Goal: Information Seeking & Learning: Learn about a topic

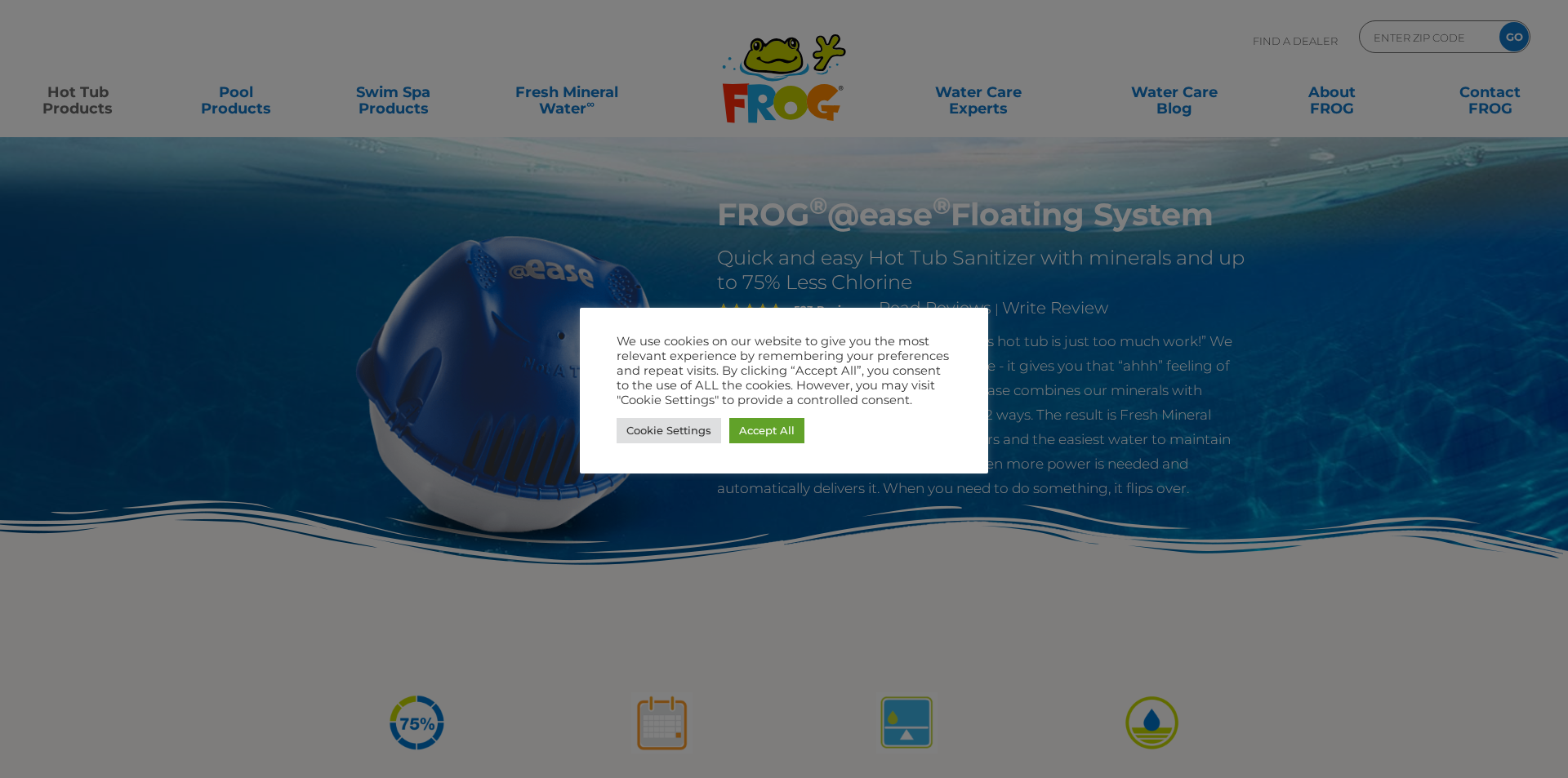
click at [81, 106] on div at bounding box center [784, 389] width 1568 height 778
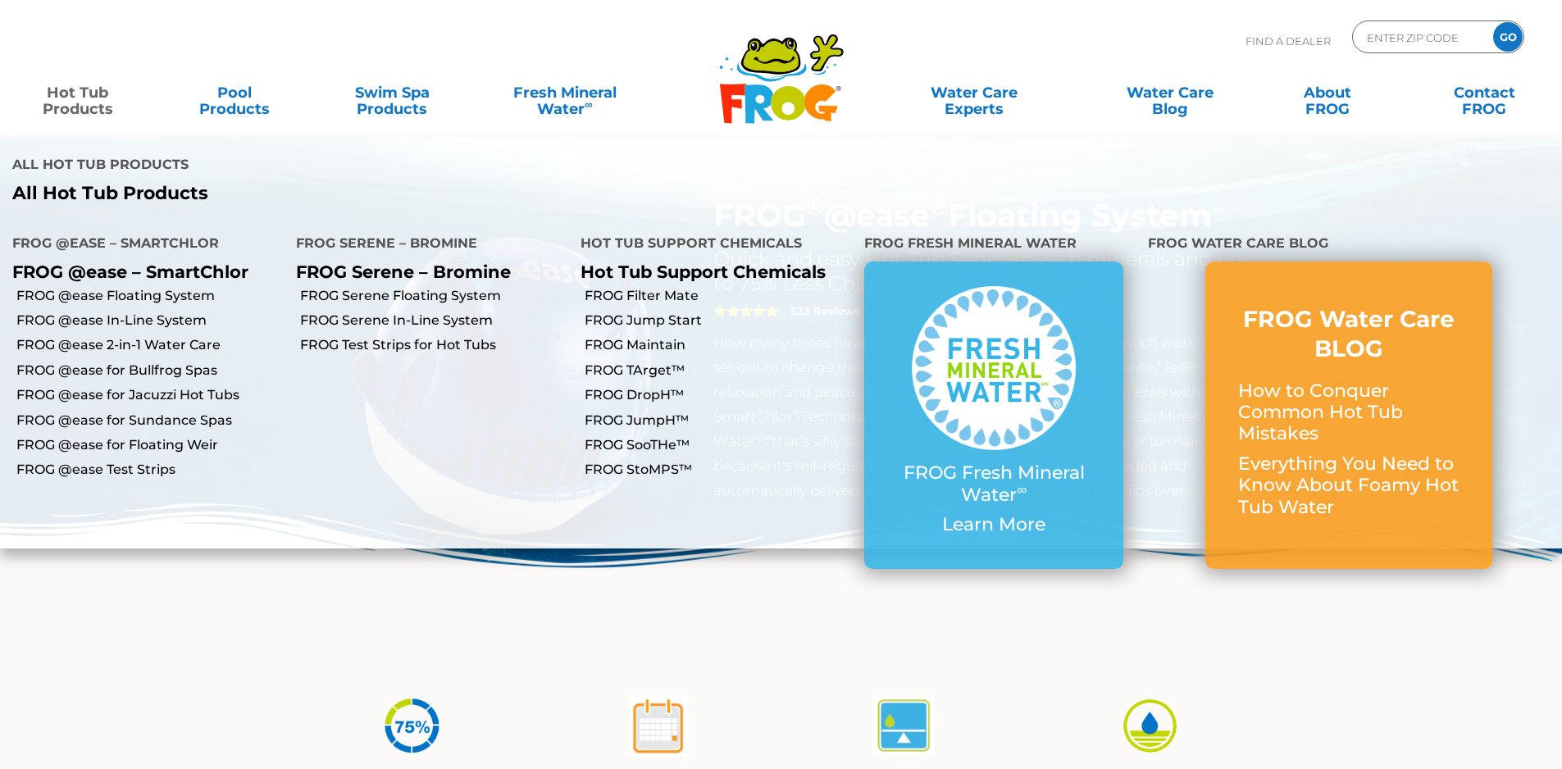
click at [71, 106] on link "Hot Tub Products" at bounding box center [77, 92] width 122 height 33
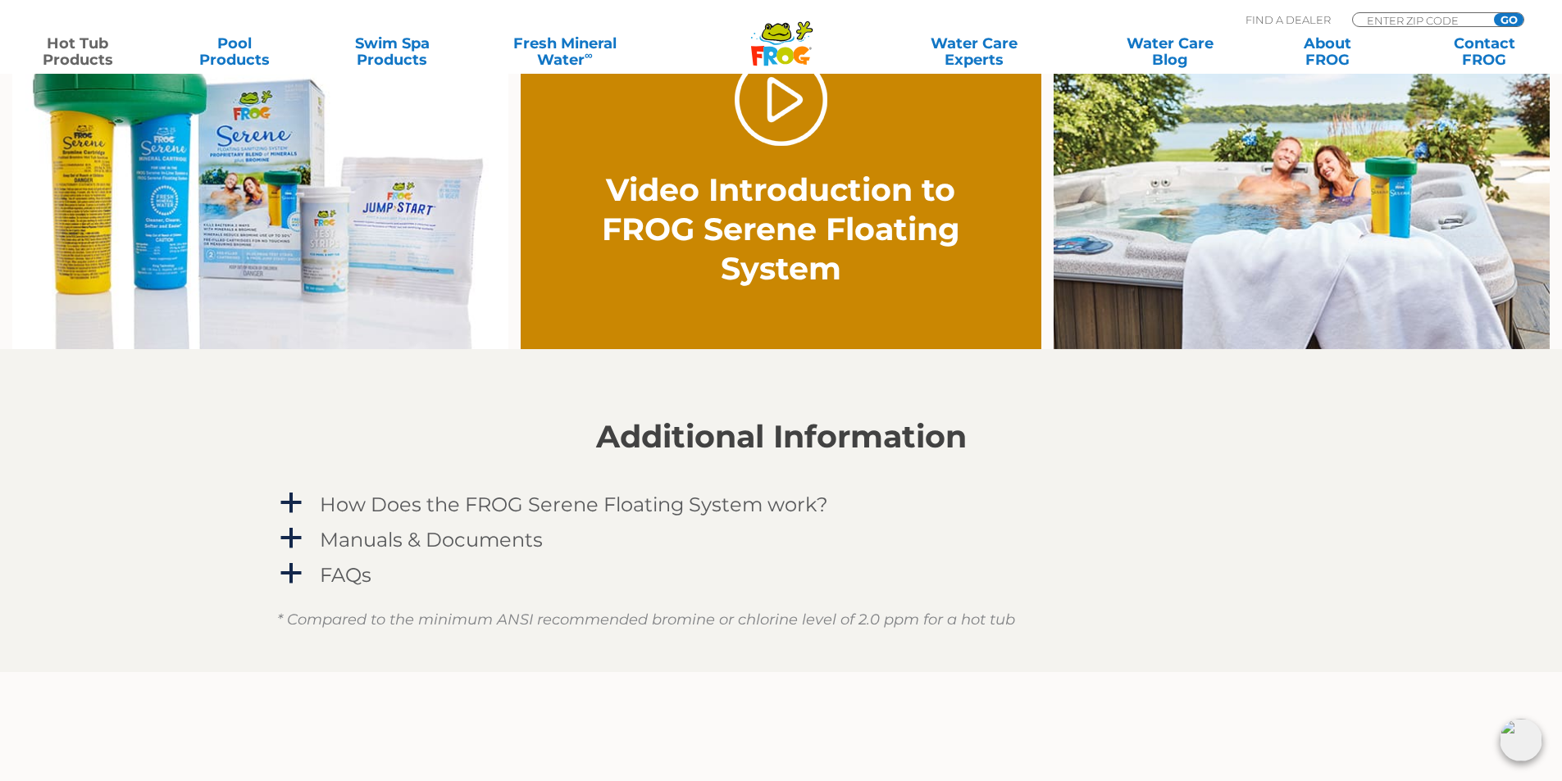
scroll to position [1476, 0]
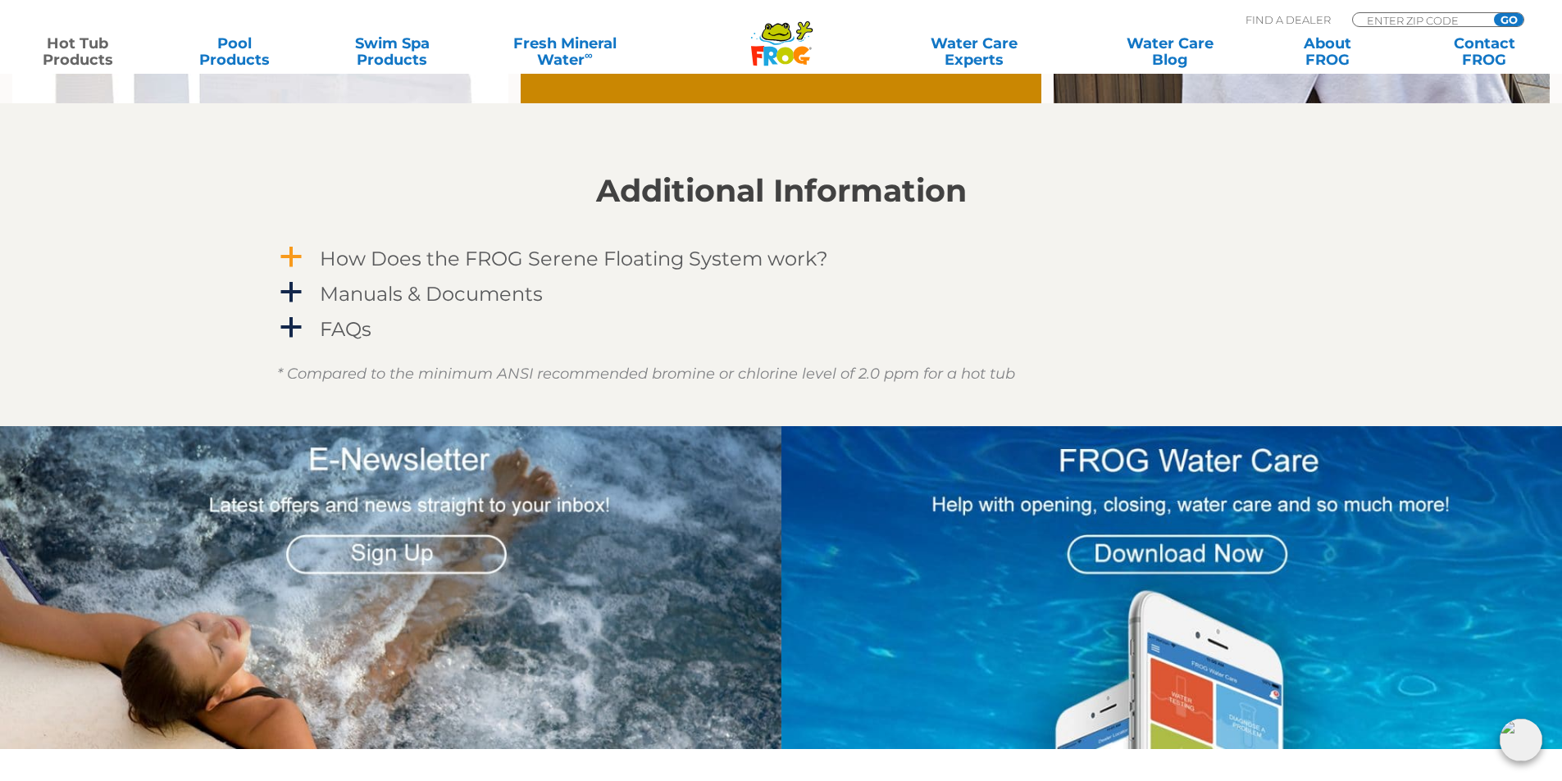
click at [291, 253] on span "a" at bounding box center [291, 257] width 25 height 25
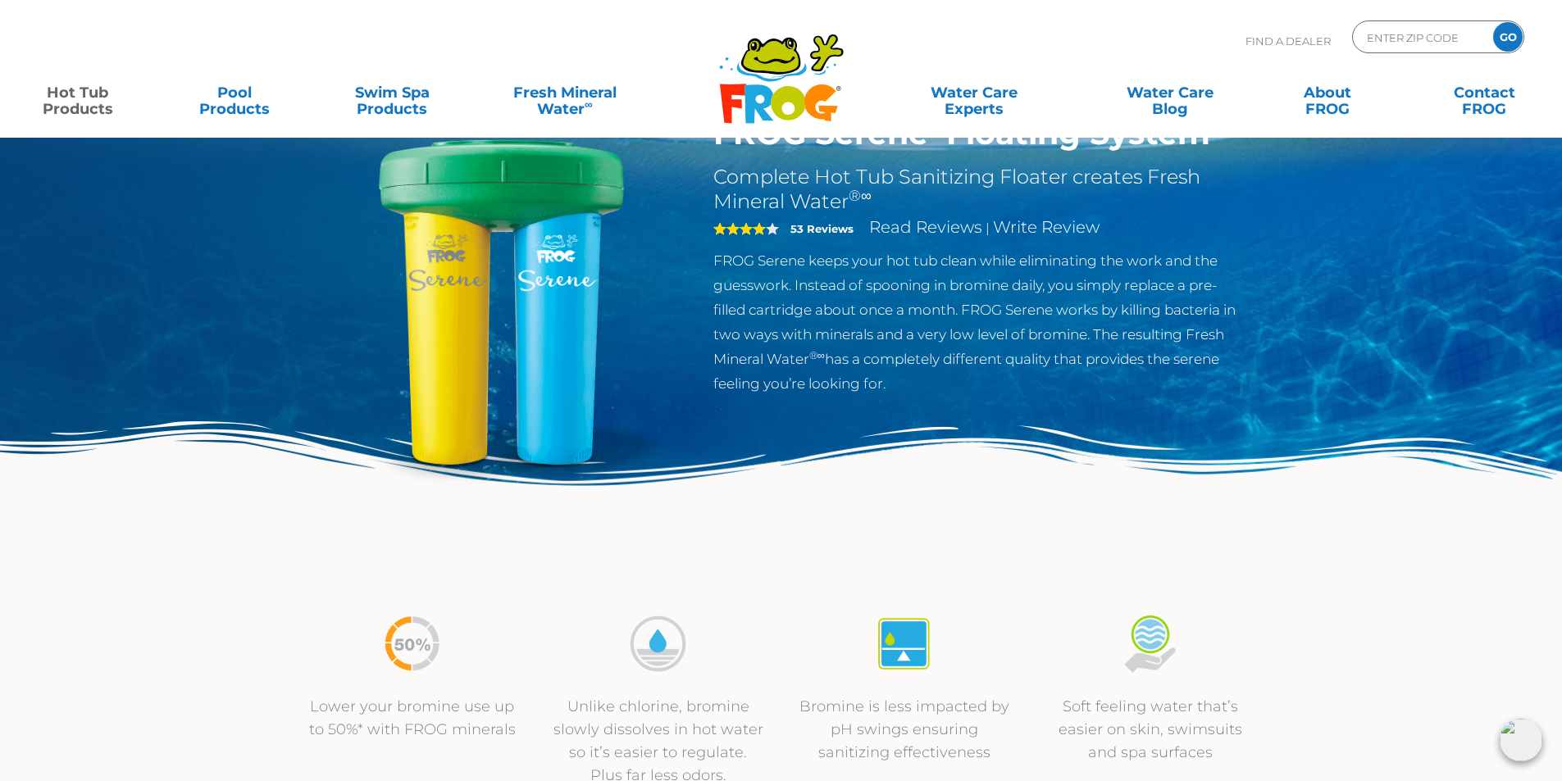
scroll to position [0, 0]
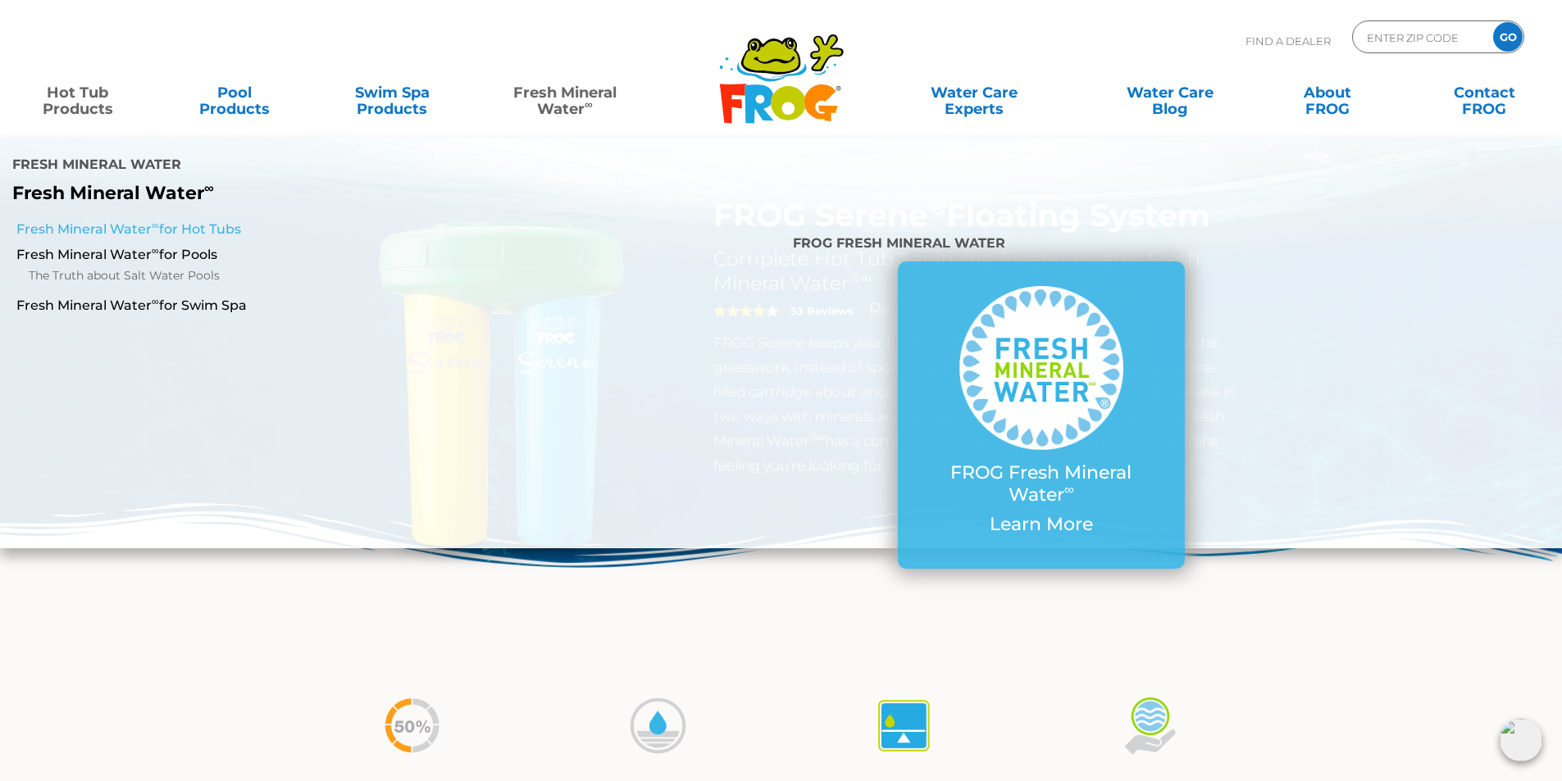
click at [171, 221] on link "Fresh Mineral Water ∞ for Hot Tubs" at bounding box center [268, 230] width 504 height 18
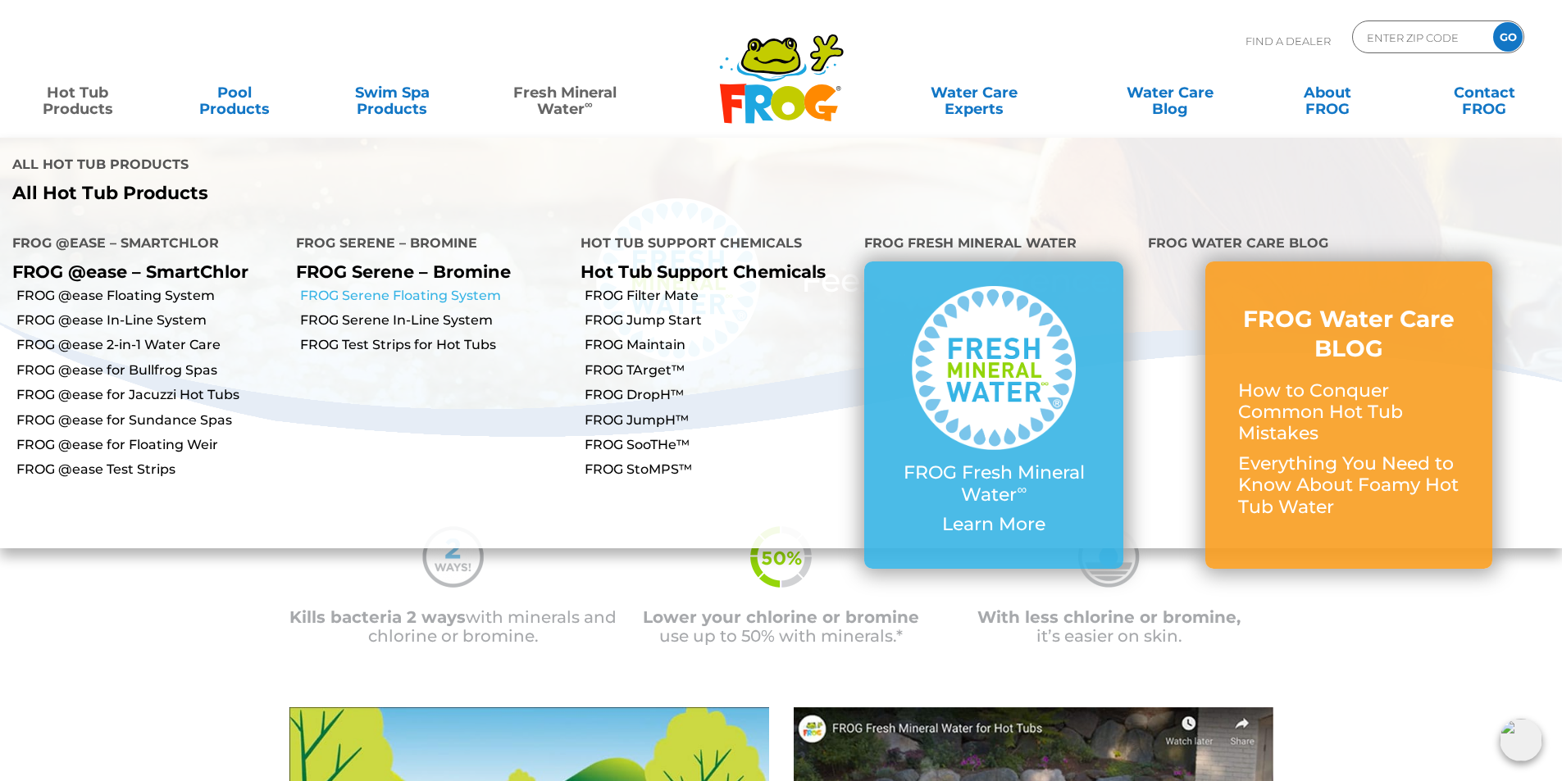
click at [447, 287] on link "FROG Serene Floating System" at bounding box center [433, 296] width 267 height 18
